Goal: Navigation & Orientation: Locate item on page

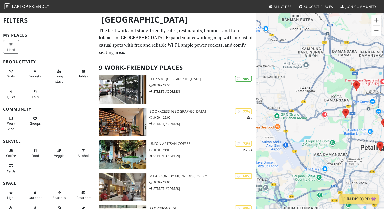
drag, startPoint x: 297, startPoint y: 84, endPoint x: 360, endPoint y: 102, distance: 65.7
click at [360, 102] on div "To navigate, press the arrow keys." at bounding box center [320, 117] width 128 height 209
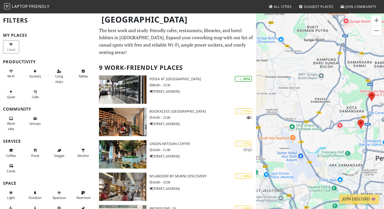
drag, startPoint x: 316, startPoint y: 88, endPoint x: 351, endPoint y: 110, distance: 41.4
click at [351, 110] on div "To navigate, press the arrow keys." at bounding box center [320, 117] width 128 height 209
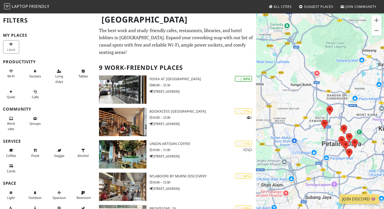
drag, startPoint x: 320, startPoint y: 104, endPoint x: 280, endPoint y: 112, distance: 41.1
click at [280, 112] on div "To navigate, press the arrow keys." at bounding box center [320, 117] width 128 height 209
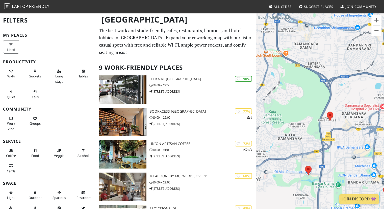
drag, startPoint x: 296, startPoint y: 112, endPoint x: 323, endPoint y: 83, distance: 40.4
click at [323, 83] on div "To navigate, press the arrow keys." at bounding box center [320, 117] width 128 height 209
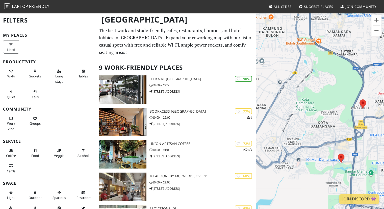
drag, startPoint x: 316, startPoint y: 100, endPoint x: 350, endPoint y: 89, distance: 35.5
click at [350, 89] on div "To navigate, press the arrow keys." at bounding box center [320, 117] width 128 height 209
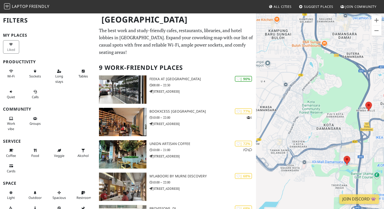
drag, startPoint x: 322, startPoint y: 88, endPoint x: 328, endPoint y: 91, distance: 6.9
click at [328, 91] on div "To navigate, press the arrow keys." at bounding box center [320, 117] width 128 height 209
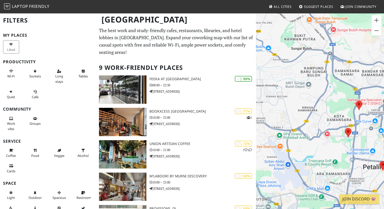
drag, startPoint x: 326, startPoint y: 98, endPoint x: 338, endPoint y: 107, distance: 14.4
click at [338, 107] on div "To navigate, press the arrow keys." at bounding box center [320, 117] width 128 height 209
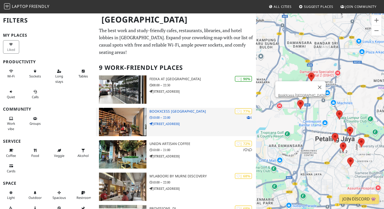
drag, startPoint x: 298, startPoint y: 131, endPoint x: 244, endPoint y: 128, distance: 53.9
click at [244, 128] on div "[GEOGRAPHIC_DATA] Filters My Places Liked Productivity Wi-Fi Sockets Long stays…" at bounding box center [192, 206] width 384 height 386
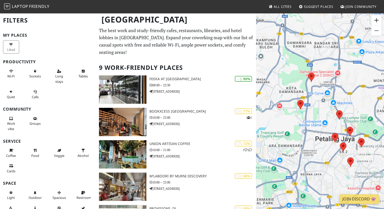
click at [375, 21] on button "Zoom in" at bounding box center [376, 20] width 10 height 10
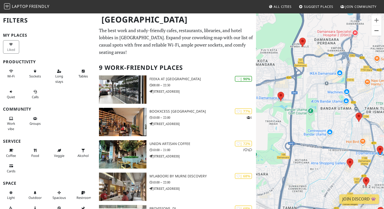
click at [379, 32] on button "Zoom out" at bounding box center [376, 31] width 10 height 10
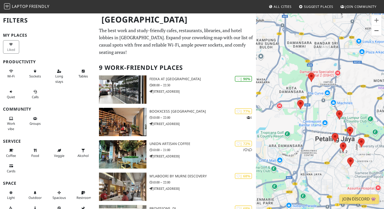
click at [379, 32] on button "Zoom out" at bounding box center [376, 31] width 10 height 10
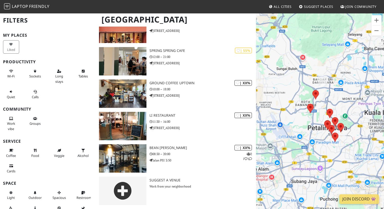
scroll to position [25, 0]
